Goal: Use online tool/utility: Utilize a website feature to perform a specific function

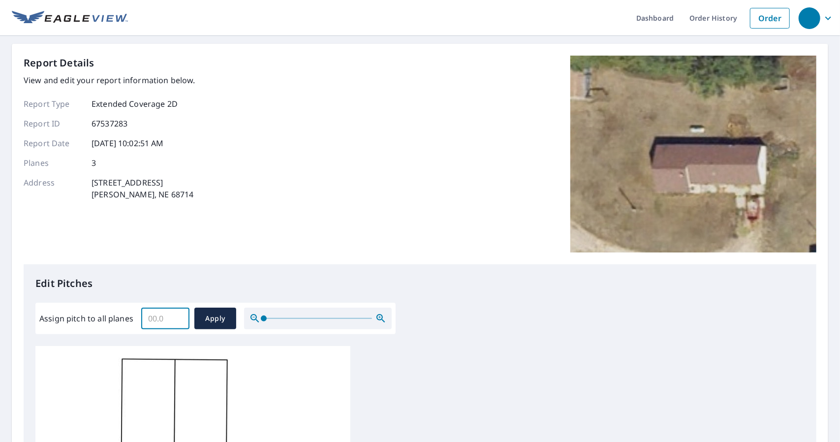
click at [150, 321] on input "Assign pitch to all planes" at bounding box center [165, 319] width 48 height 28
type input "7"
click at [210, 316] on span "Apply" at bounding box center [215, 318] width 26 height 12
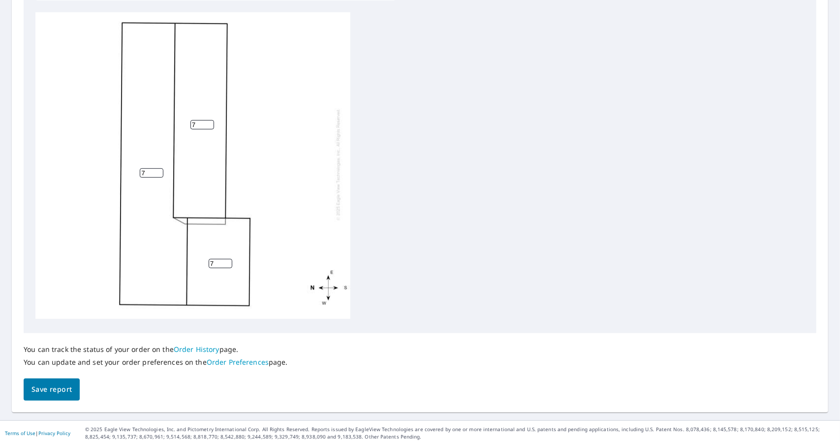
scroll to position [337, 0]
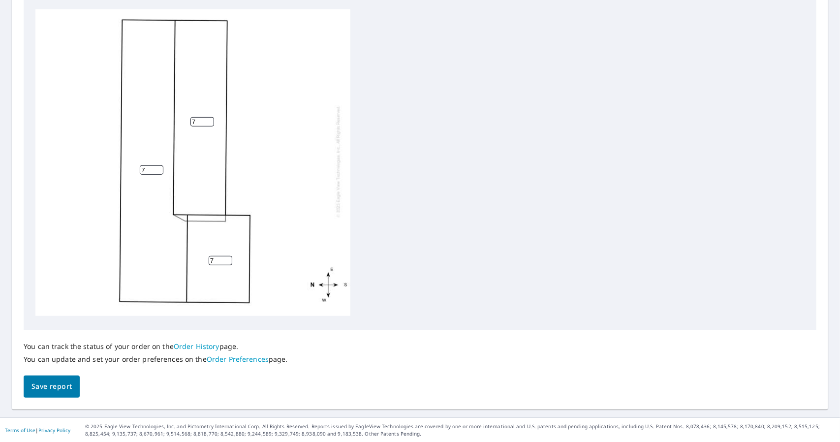
click at [47, 386] on span "Save report" at bounding box center [51, 386] width 40 height 12
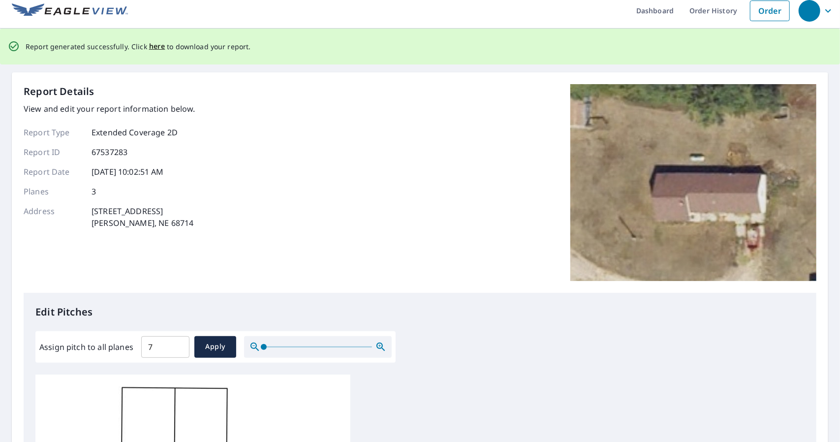
scroll to position [0, 0]
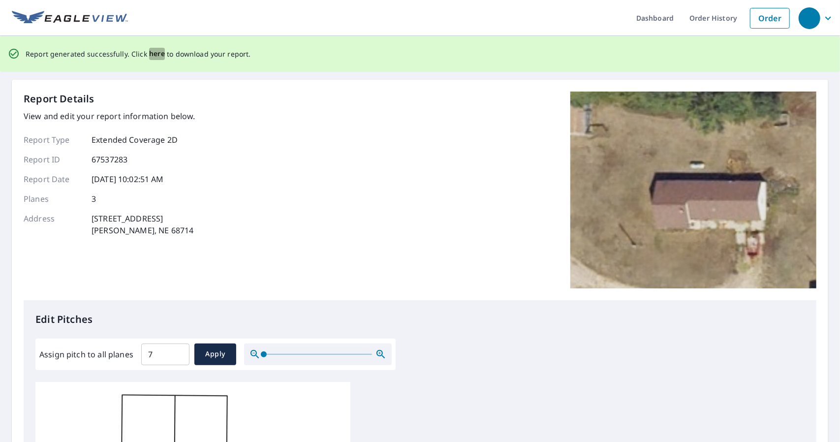
click at [154, 55] on span "here" at bounding box center [157, 54] width 16 height 12
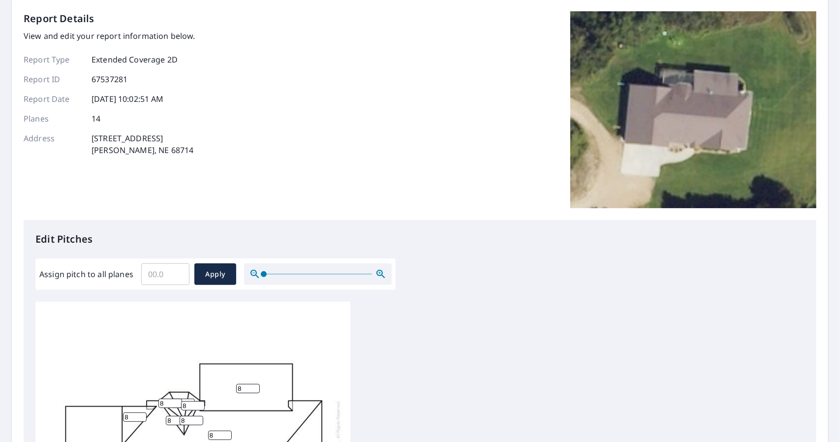
scroll to position [98, 0]
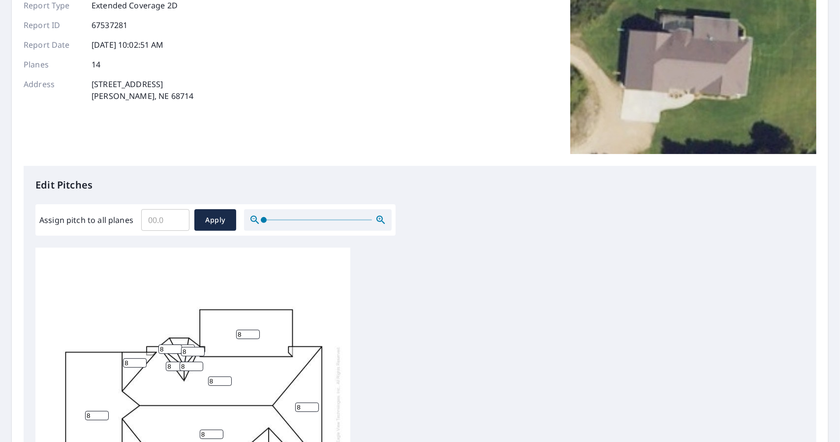
click at [159, 224] on input "Assign pitch to all planes" at bounding box center [165, 220] width 48 height 28
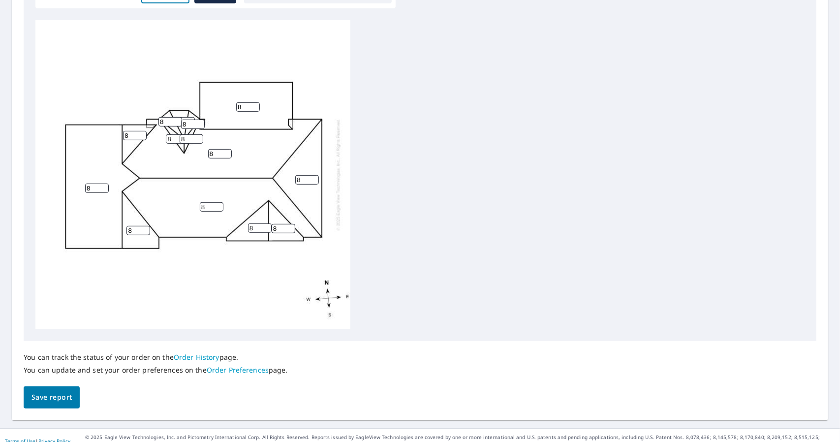
scroll to position [337, 0]
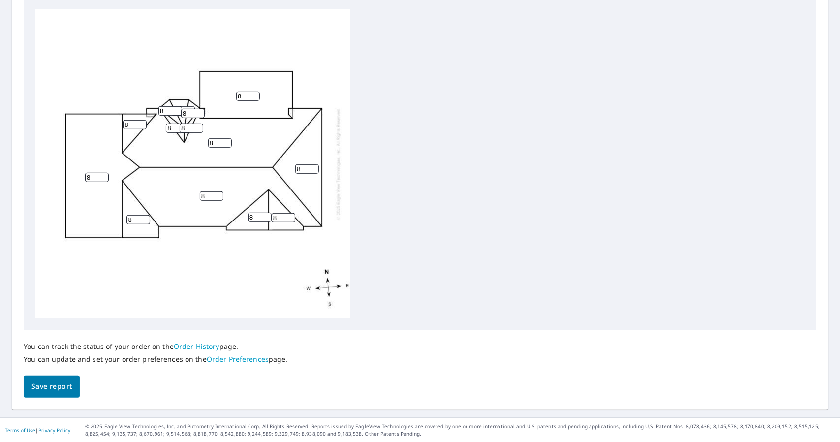
click at [49, 387] on span "Save report" at bounding box center [51, 386] width 40 height 12
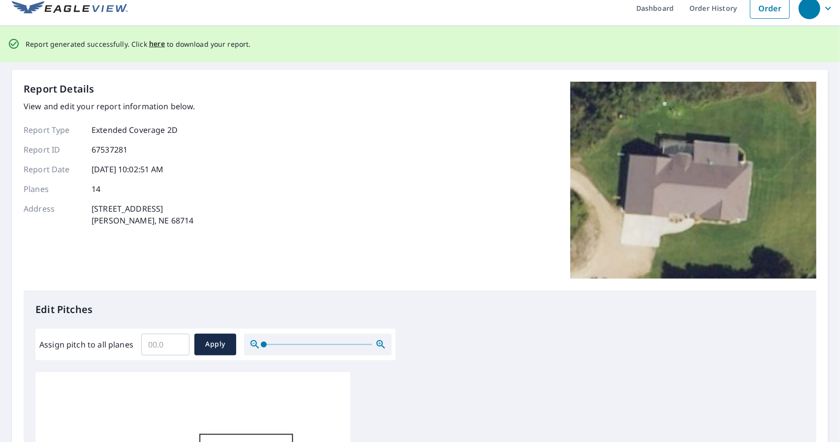
scroll to position [0, 0]
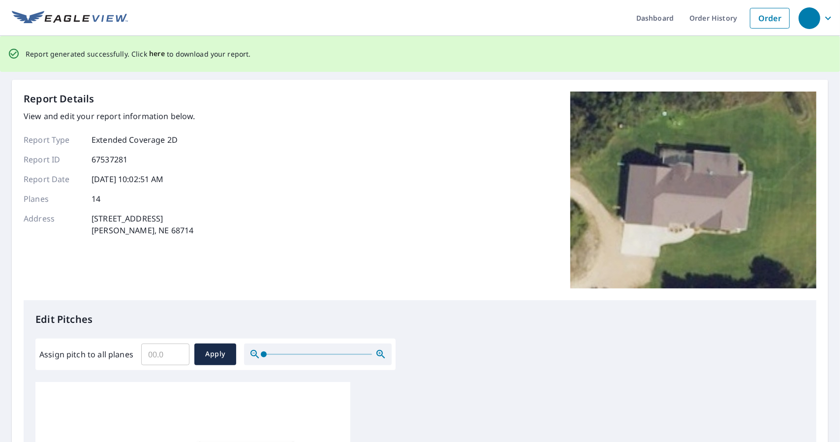
click at [154, 54] on span "here" at bounding box center [157, 54] width 16 height 12
